Goal: Obtain resource: Download file/media

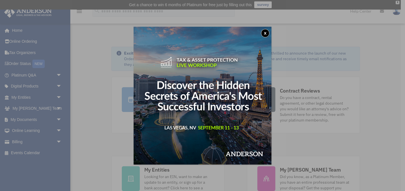
click at [265, 35] on button "x" at bounding box center [265, 33] width 8 height 8
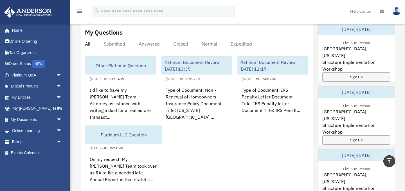
scroll to position [228, 0]
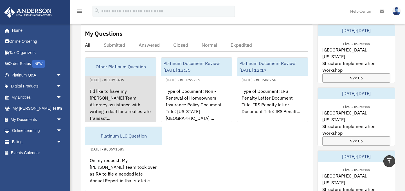
click at [110, 89] on div "I'd like to have my Anderson Team Attorney assistance with writing a deal for a…" at bounding box center [120, 105] width 71 height 44
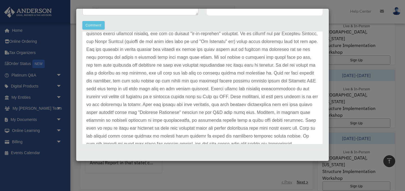
scroll to position [37, 0]
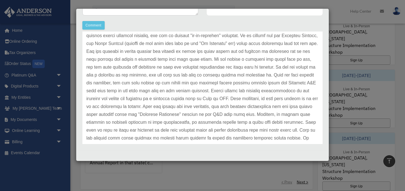
click at [259, 169] on div "Case Detail × Other Platinum Question Case Number 01073439 Created Date August …" at bounding box center [202, 95] width 405 height 191
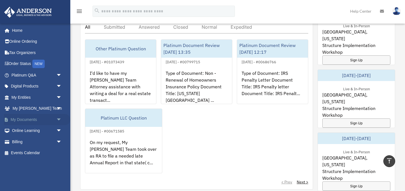
click at [58, 119] on span "arrow_drop_down" at bounding box center [61, 120] width 11 height 12
click at [41, 151] on link "Forms Library" at bounding box center [39, 152] width 62 height 11
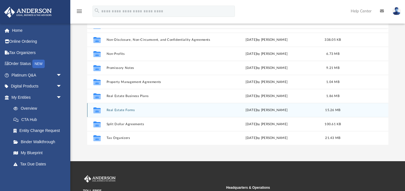
scroll to position [59, 0]
click at [157, 111] on button "Real Estate Forms" at bounding box center [158, 110] width 105 height 4
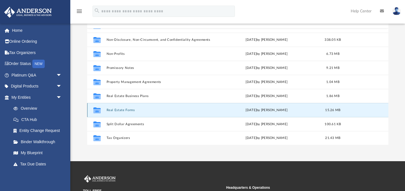
click at [157, 111] on button "Real Estate Forms" at bounding box center [158, 110] width 105 height 4
click at [99, 110] on icon "grid" at bounding box center [96, 111] width 7 height 5
click at [144, 108] on button "Real Estate Forms" at bounding box center [158, 110] width 105 height 4
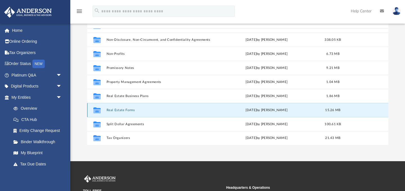
click at [144, 108] on button "Real Estate Forms" at bounding box center [158, 110] width 105 height 4
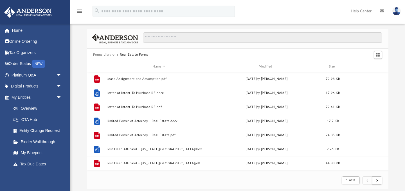
scroll to position [394, 0]
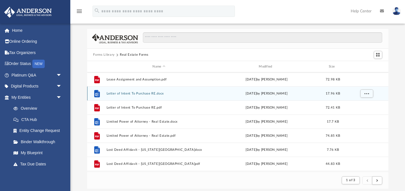
click at [140, 95] on button "Letter of Intent To Purchase RE.docx" at bounding box center [158, 94] width 105 height 4
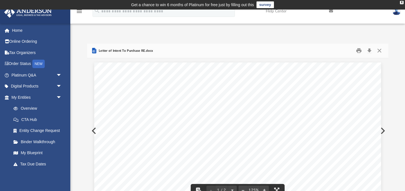
scroll to position [0, 0]
click at [379, 51] on button "Close" at bounding box center [380, 50] width 10 height 9
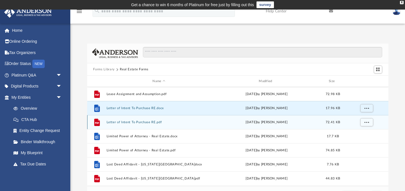
click at [217, 126] on div "File Letter of Intent To Purchase RE.pdf Wed Oct 5 2022 by Mary Acree 72.41 KB" at bounding box center [237, 122] width 301 height 14
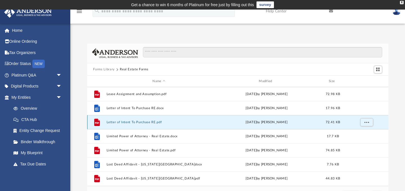
click at [217, 126] on div "File Letter of Intent To Purchase RE.pdf Wed Oct 5 2022 by Mary Acree 72.41 KB" at bounding box center [237, 122] width 301 height 14
click at [214, 124] on div "Wed Oct 5 2022 by Mary Acree" at bounding box center [266, 122] width 105 height 5
click at [192, 122] on button "Letter of Intent To Purchase RE.pdf" at bounding box center [158, 122] width 105 height 4
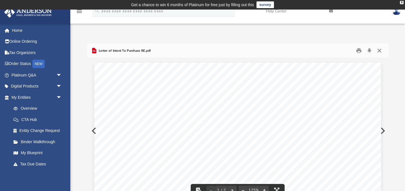
click at [380, 53] on button "Close" at bounding box center [380, 50] width 10 height 9
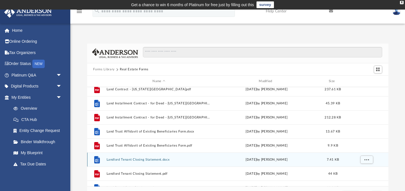
scroll to position [145, 0]
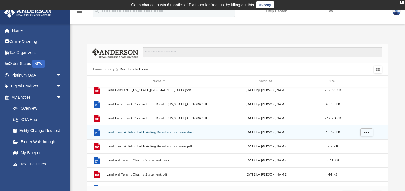
click at [180, 134] on button "Land Trust Affidavit of Existing Beneficiaries Form.docx" at bounding box center [158, 133] width 105 height 4
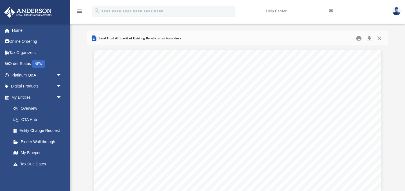
scroll to position [0, 0]
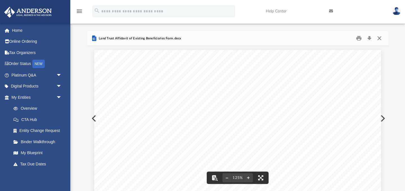
click at [380, 38] on button "Close" at bounding box center [380, 38] width 10 height 9
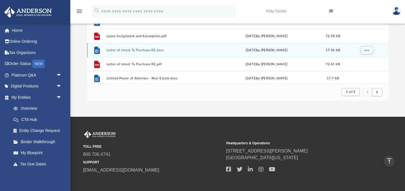
scroll to position [351, 0]
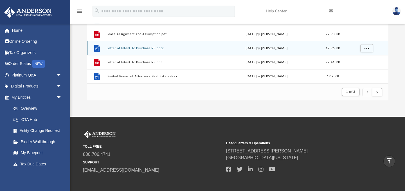
click at [142, 48] on button "Letter of Intent To Purchase RE.docx" at bounding box center [158, 48] width 105 height 4
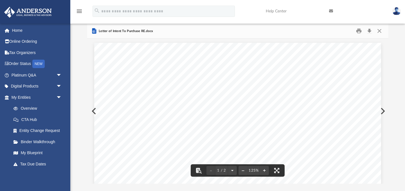
scroll to position [10, 0]
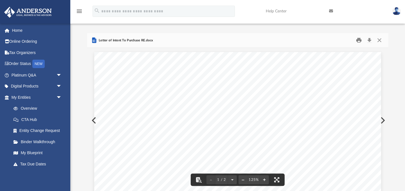
click at [358, 40] on button "Print" at bounding box center [358, 40] width 11 height 9
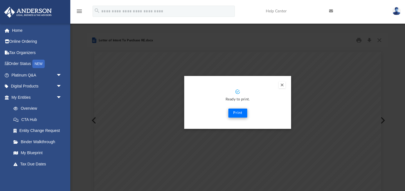
click at [237, 113] on button "Print" at bounding box center [237, 113] width 19 height 9
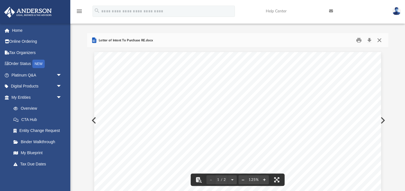
click at [381, 42] on button "Close" at bounding box center [380, 40] width 10 height 9
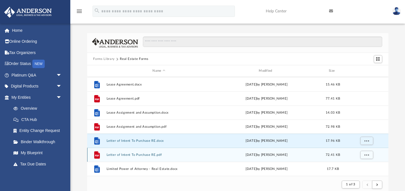
click at [263, 156] on div "Wed Oct 5 2022 by Mary Acree" at bounding box center [266, 155] width 105 height 5
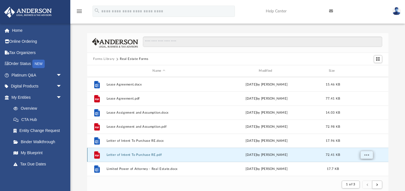
click at [368, 156] on span "More options" at bounding box center [366, 154] width 5 height 3
click at [362, 136] on li "Preview" at bounding box center [361, 134] width 16 height 6
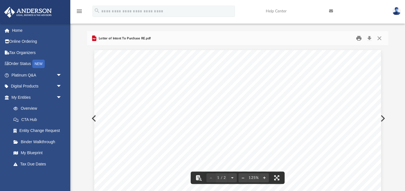
click at [359, 39] on button "Print" at bounding box center [358, 38] width 11 height 9
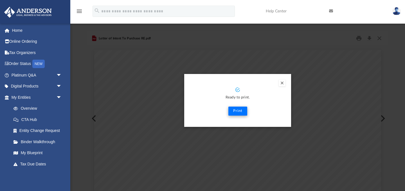
click at [233, 113] on button "Print" at bounding box center [237, 111] width 19 height 9
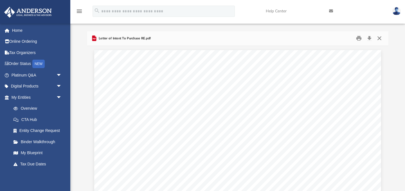
click at [379, 38] on button "Close" at bounding box center [380, 38] width 10 height 9
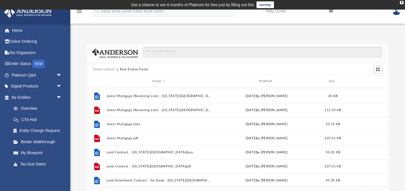
scroll to position [0, 0]
click at [172, 55] on input "Search files and folders" at bounding box center [262, 52] width 239 height 11
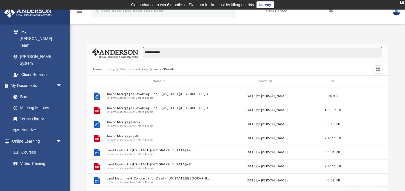
scroll to position [128, 301]
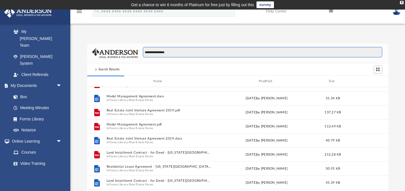
click at [159, 51] on input "**********" at bounding box center [262, 52] width 239 height 11
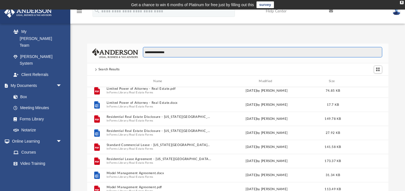
scroll to position [313, 0]
click at [175, 51] on input "**********" at bounding box center [262, 52] width 239 height 11
type input "*"
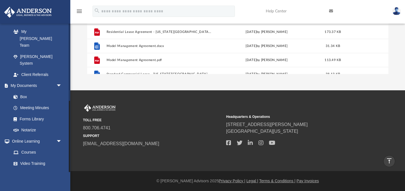
scroll to position [337, 0]
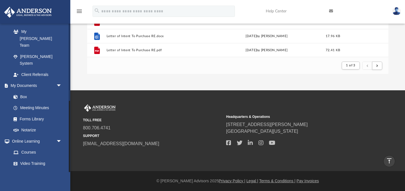
click at [59, 180] on span "arrow_drop_down" at bounding box center [61, 186] width 11 height 12
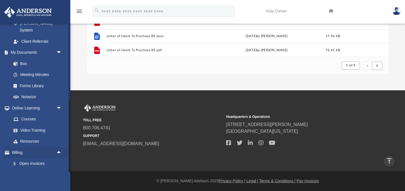
scroll to position [129, 0]
click at [43, 169] on link "Past Invoices" at bounding box center [39, 174] width 62 height 11
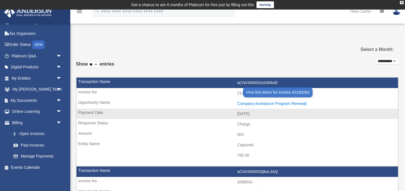
click at [254, 103] on div "Company Assistance Program Renewal" at bounding box center [316, 103] width 158 height 5
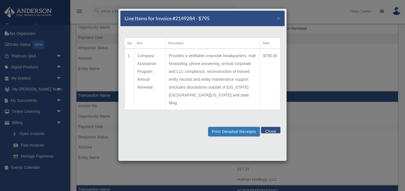
scroll to position [78, 0]
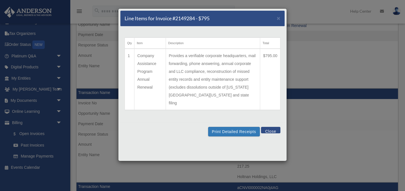
click at [266, 127] on button "Close" at bounding box center [270, 130] width 19 height 6
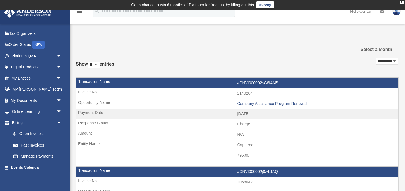
scroll to position [0, 0]
click at [42, 132] on link "$ Open Invoices" at bounding box center [39, 134] width 62 height 12
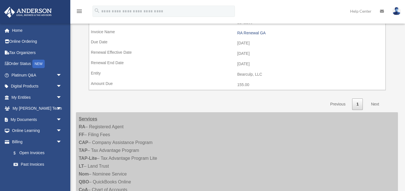
scroll to position [109, 0]
click at [95, 163] on div "Services RA – Registered Agent FF – Filing Fees CAP – Company Assistance Progra…" at bounding box center [237, 165] width 322 height 108
click at [102, 163] on div "Services RA – Registered Agent FF – Filing Fees CAP – Company Assistance Progra…" at bounding box center [237, 165] width 322 height 108
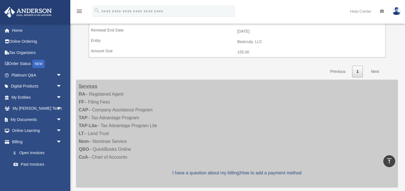
scroll to position [142, 0]
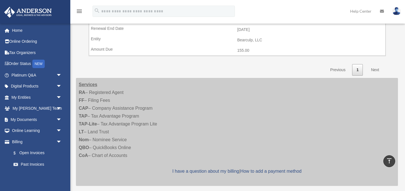
click at [80, 129] on strong "LT" at bounding box center [81, 131] width 5 height 5
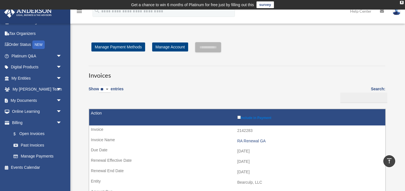
scroll to position [0, 0]
click at [397, 15] on img at bounding box center [397, 11] width 8 height 8
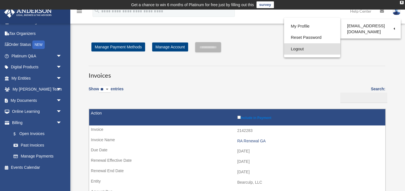
click at [303, 51] on link "Logout" at bounding box center [312, 49] width 56 height 12
